Goal: Transaction & Acquisition: Book appointment/travel/reservation

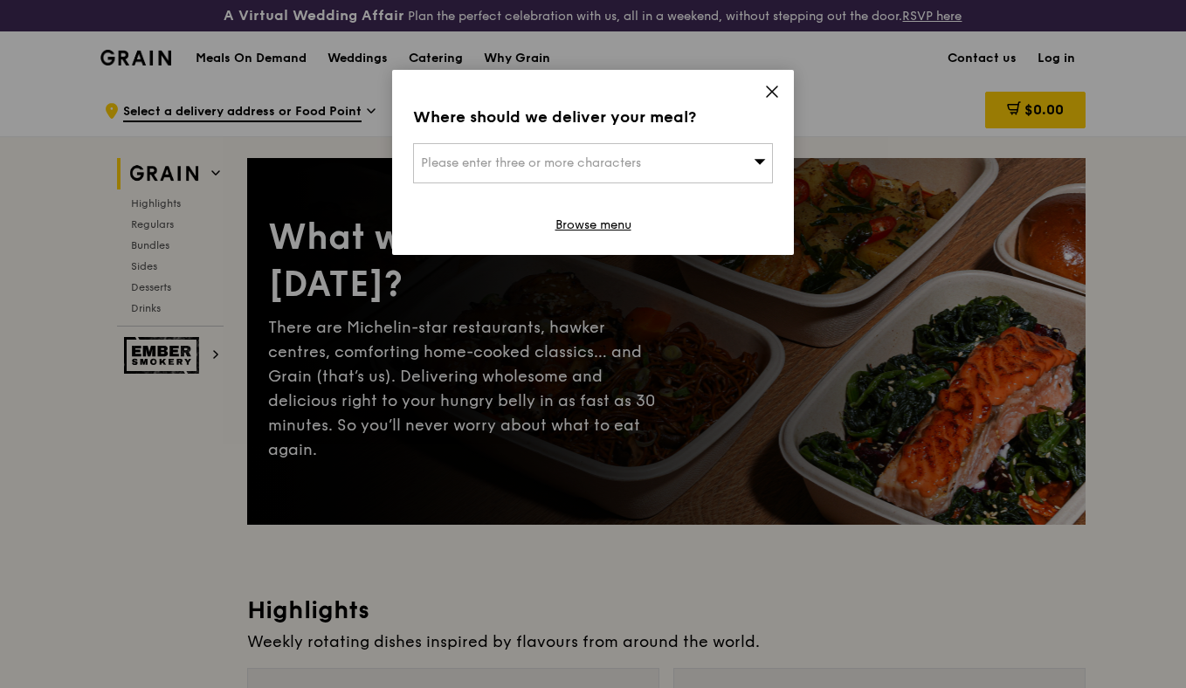
click at [769, 93] on icon at bounding box center [772, 92] width 16 height 16
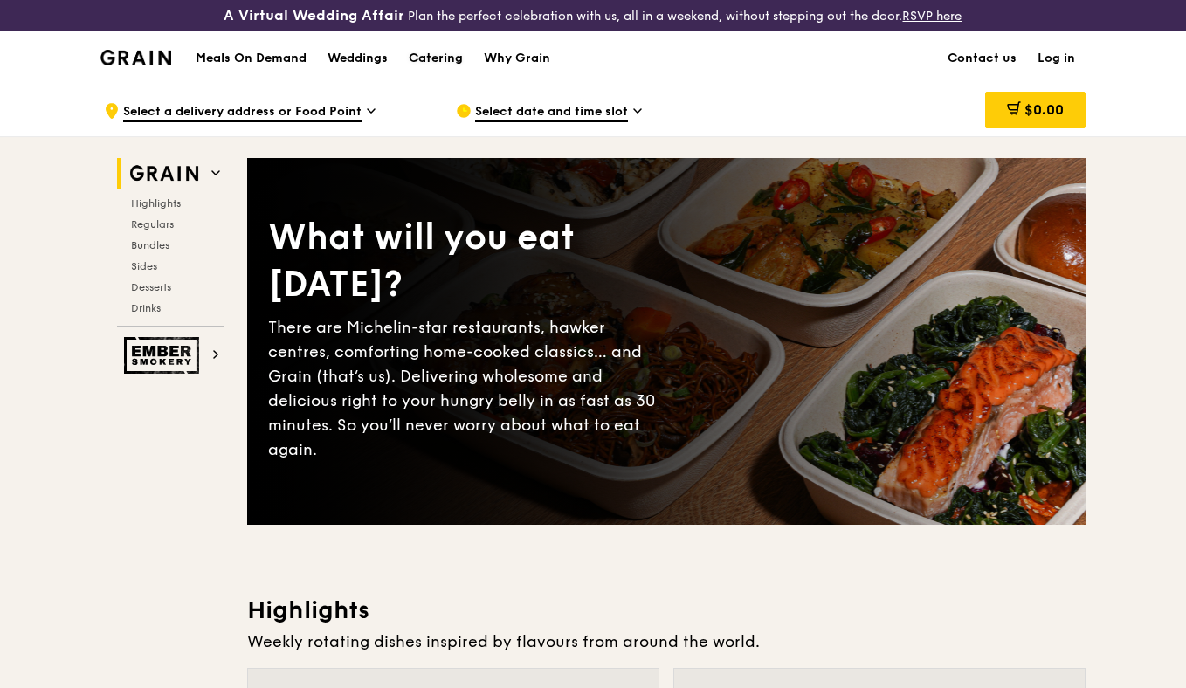
click at [426, 58] on div "Catering" at bounding box center [436, 58] width 54 height 52
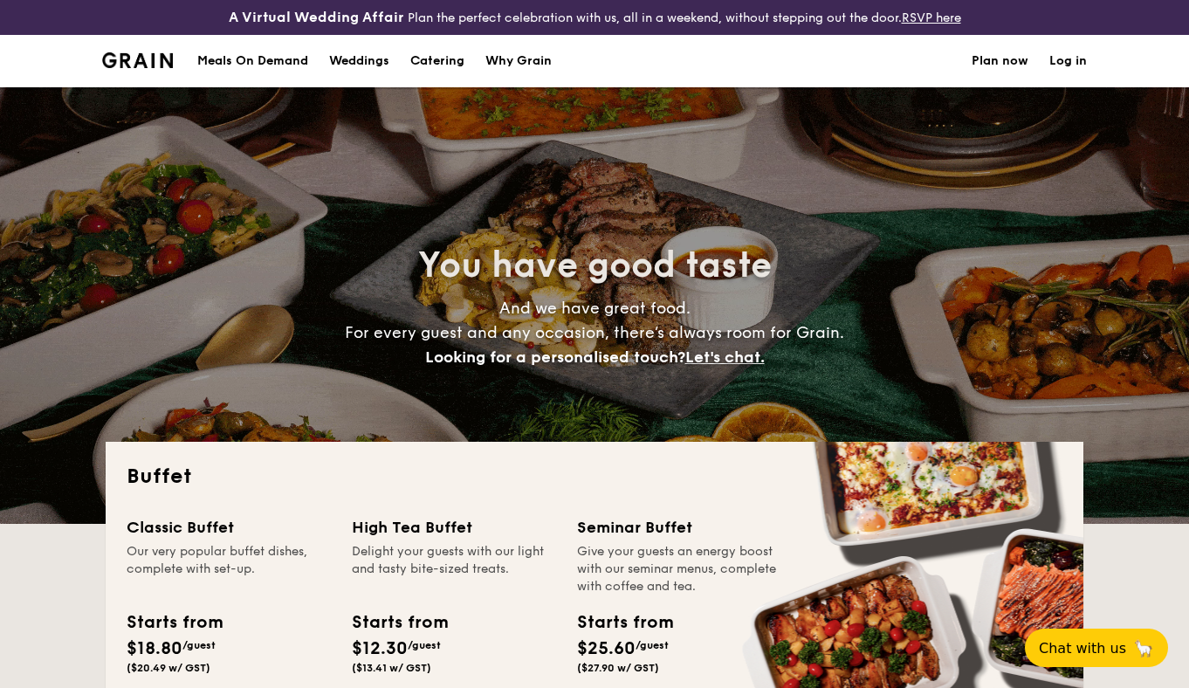
select select
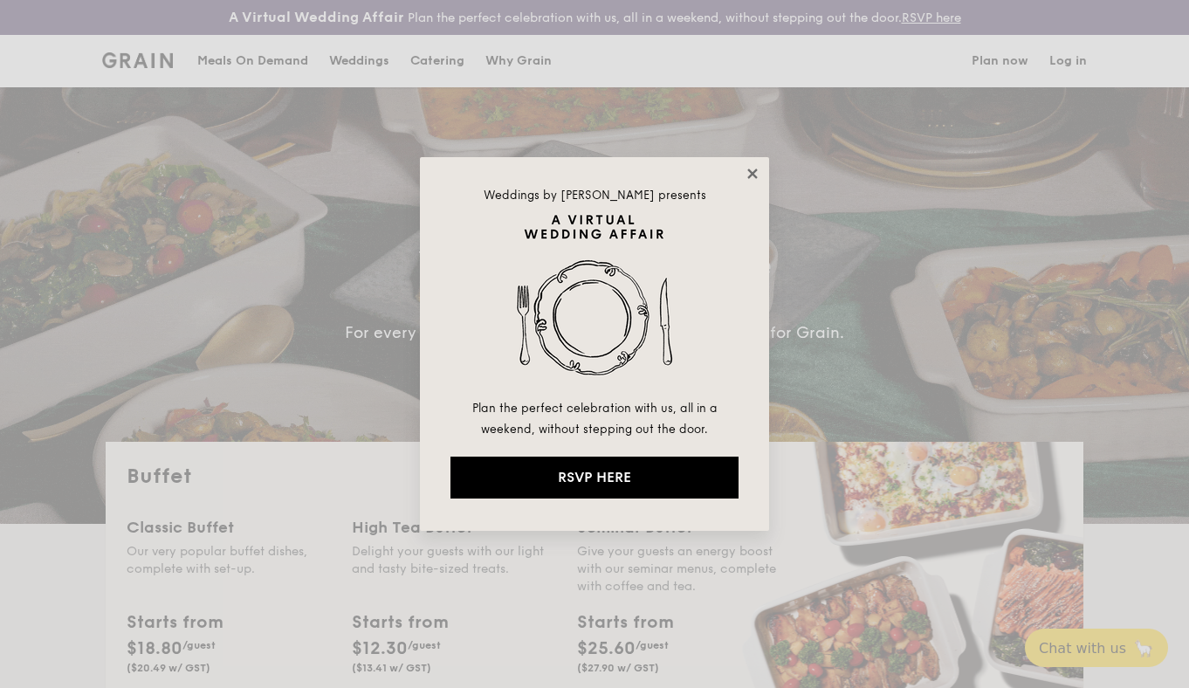
click at [748, 173] on icon at bounding box center [753, 174] width 16 height 16
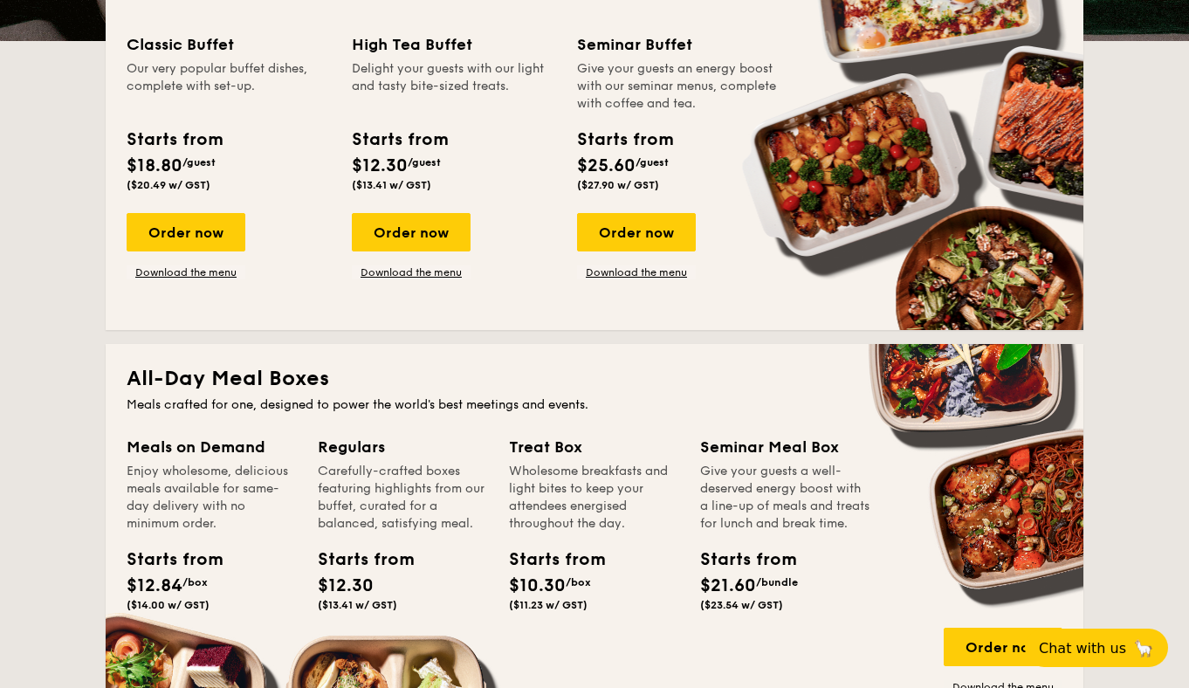
scroll to position [552, 0]
